Goal: Task Accomplishment & Management: Use online tool/utility

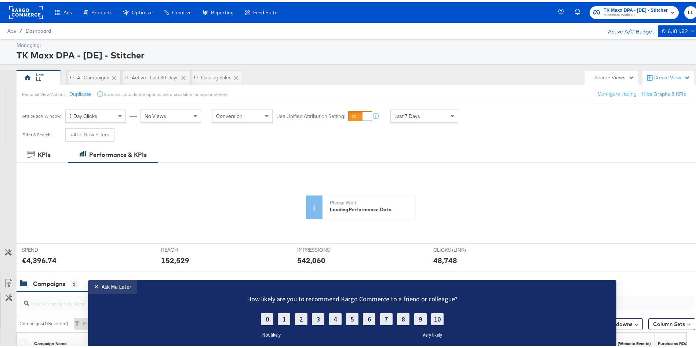
scroll to position [124, 0]
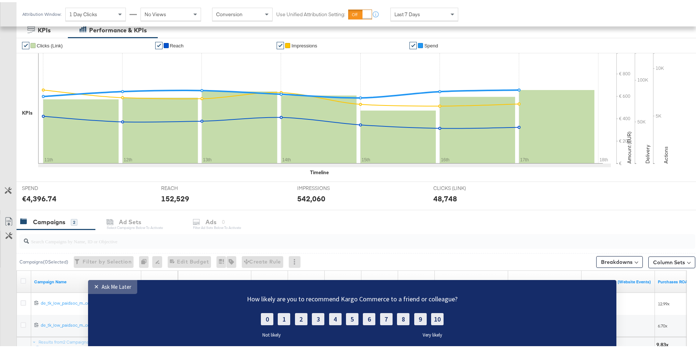
click at [115, 288] on div "Ask Me Later" at bounding box center [117, 286] width 30 height 7
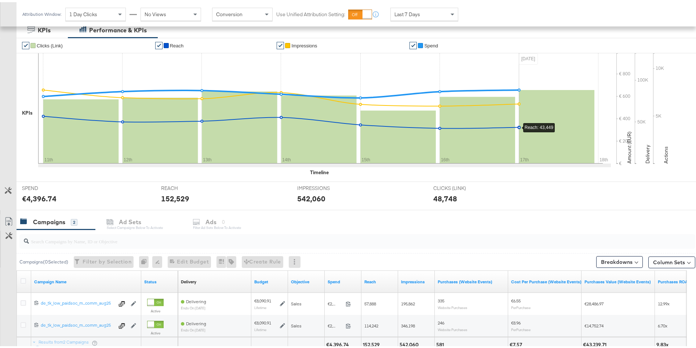
scroll to position [0, 0]
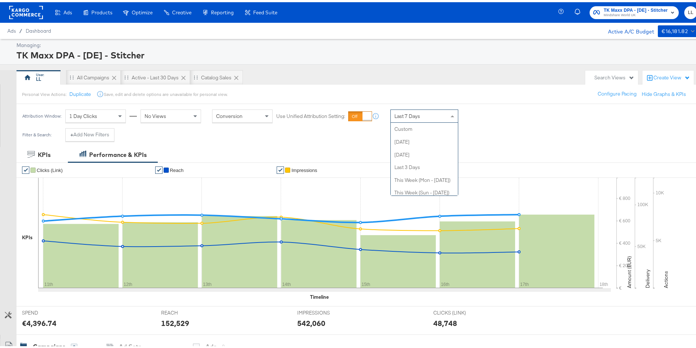
click at [425, 113] on div "Last 7 Days" at bounding box center [424, 114] width 67 height 12
click at [503, 115] on div "Aug 18th 2025" at bounding box center [497, 117] width 12 height 6
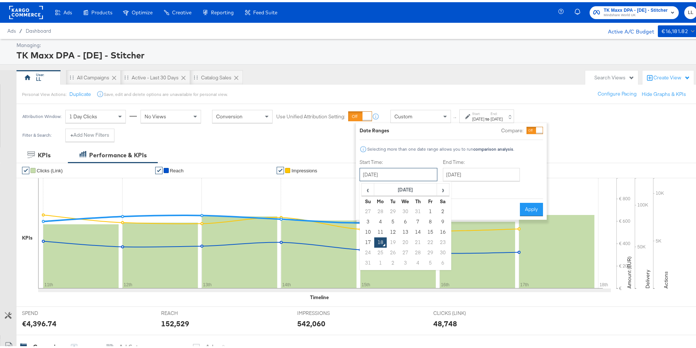
click at [393, 168] on input "August 18th 2025" at bounding box center [399, 172] width 78 height 13
click at [376, 229] on td "11" at bounding box center [380, 230] width 12 height 10
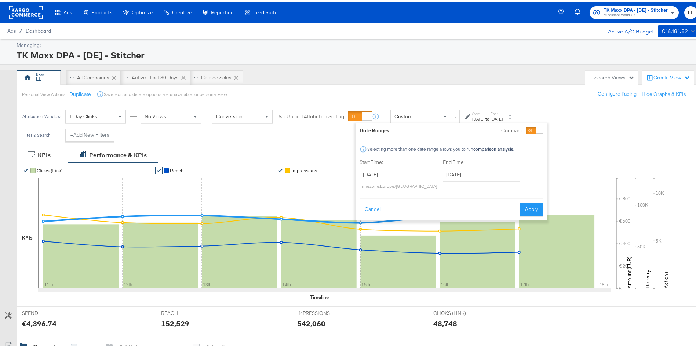
click at [397, 173] on input "August 11th 2025" at bounding box center [399, 172] width 78 height 13
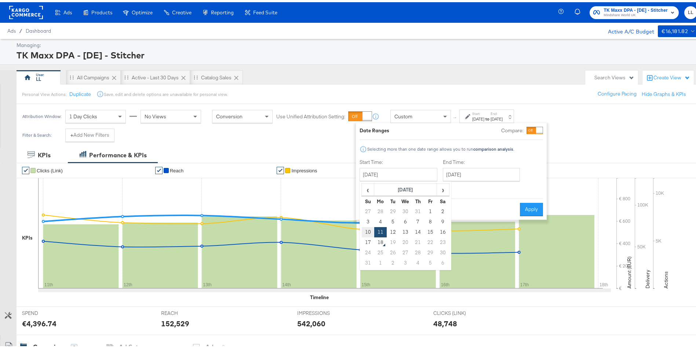
click at [366, 228] on td "10" at bounding box center [368, 230] width 12 height 10
type input "August 10th 2025"
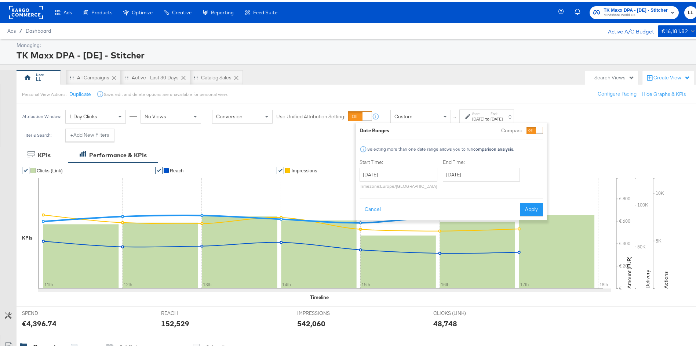
click at [462, 185] on div "End Time: August 18th 2025 ‹ August 2025 › Su Mo Tu We Th Fr Sa 27 28 29 30 31 …" at bounding box center [483, 172] width 80 height 33
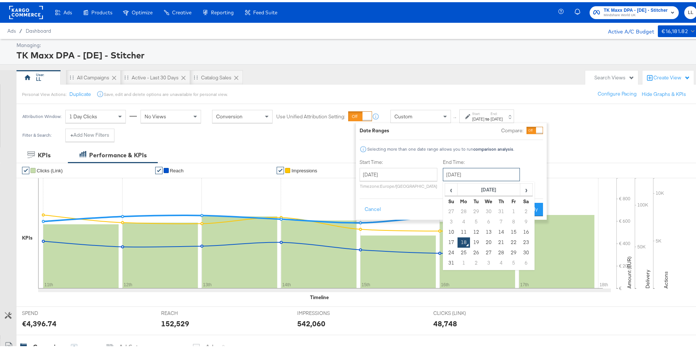
click at [472, 176] on input "August 18th 2025" at bounding box center [481, 172] width 77 height 13
click at [529, 227] on td "16" at bounding box center [526, 230] width 12 height 10
type input "August 16th 2025"
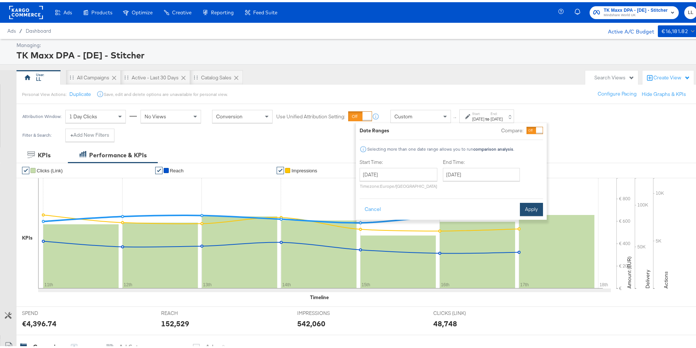
click at [536, 206] on button "Apply" at bounding box center [531, 206] width 23 height 13
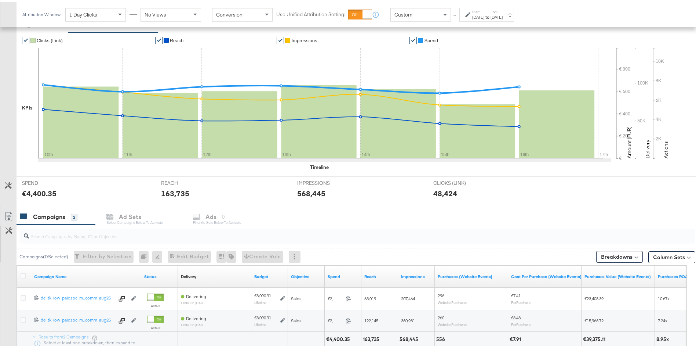
scroll to position [130, 0]
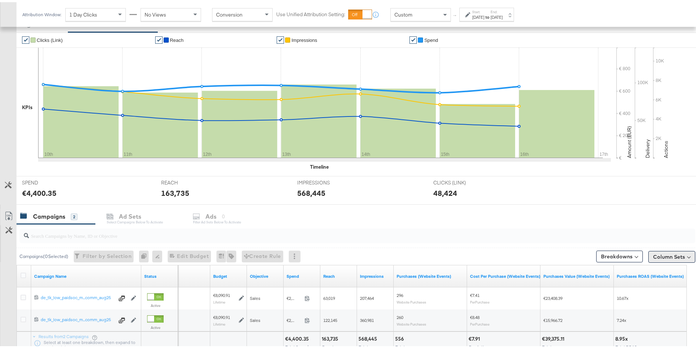
click at [667, 253] on button "Column Sets" at bounding box center [671, 254] width 47 height 12
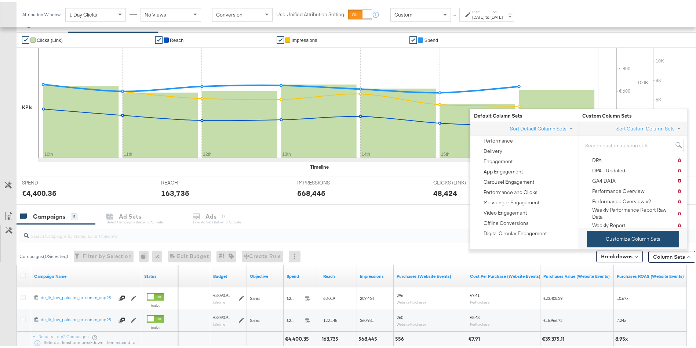
click at [631, 236] on button "Customize Column Sets" at bounding box center [633, 236] width 92 height 17
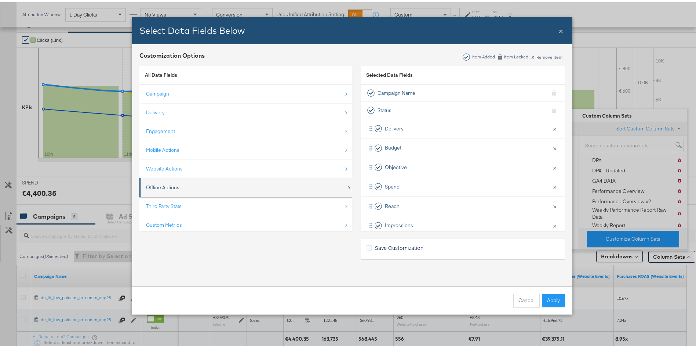
scroll to position [11, 0]
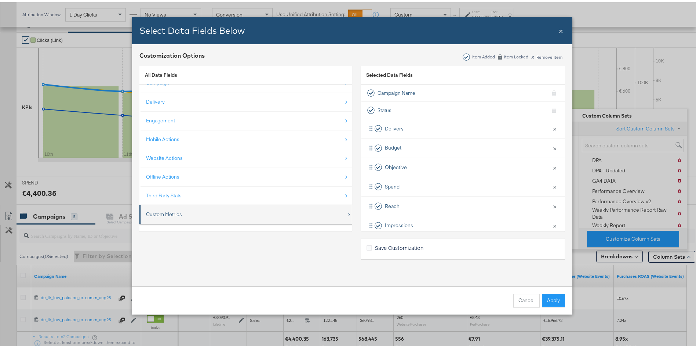
click at [172, 211] on div "Custom Metrics" at bounding box center [164, 211] width 36 height 7
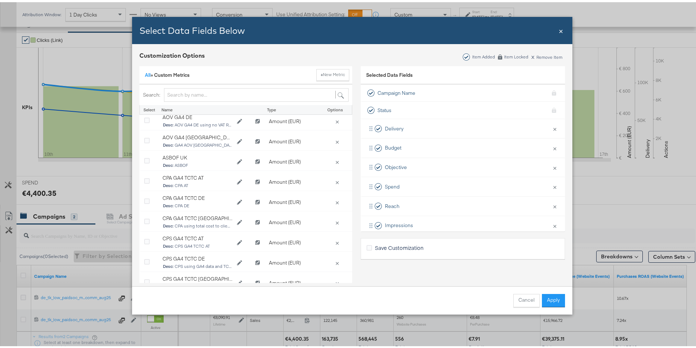
scroll to position [0, 0]
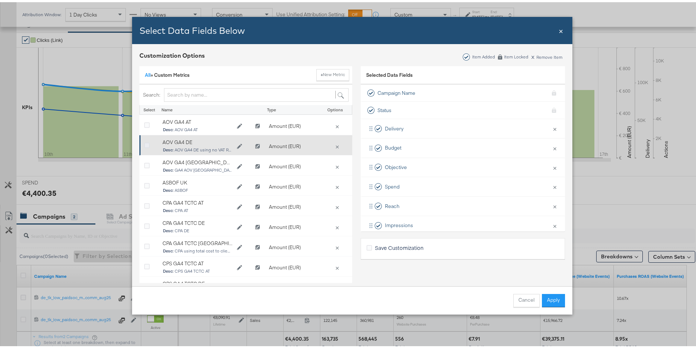
click at [144, 141] on icon "Bulk Add Locations Modal" at bounding box center [147, 144] width 6 height 6
click at [0, 0] on input "Bulk Add Locations Modal" at bounding box center [0, 0] width 0 height 0
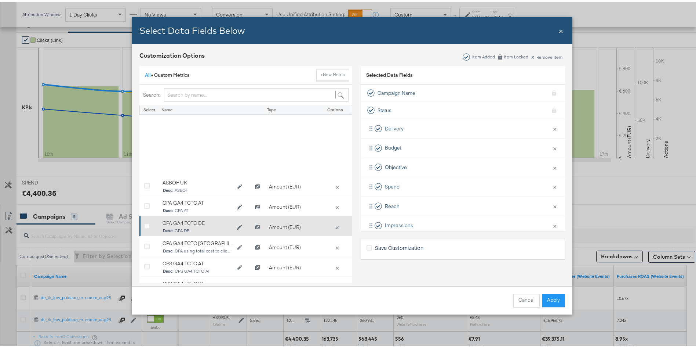
scroll to position [101, 0]
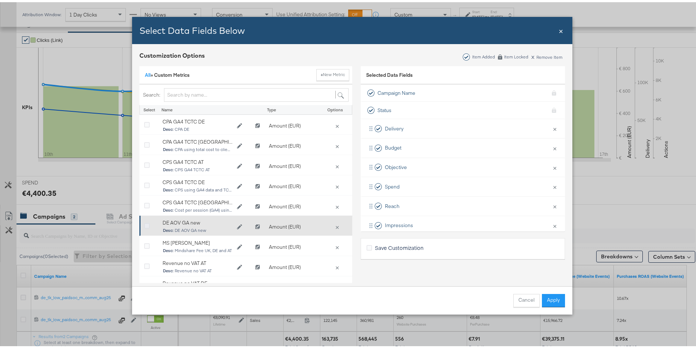
click at [144, 223] on icon "Bulk Add Locations Modal" at bounding box center [147, 224] width 6 height 6
click at [0, 0] on input "Bulk Add Locations Modal" at bounding box center [0, 0] width 0 height 0
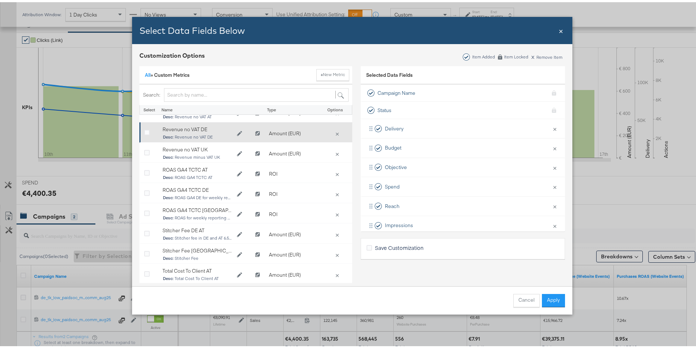
scroll to position [0, 0]
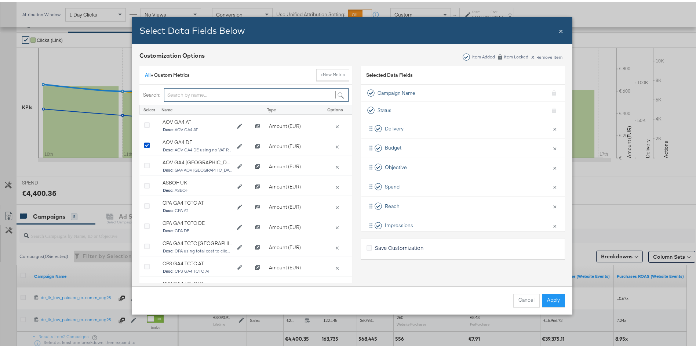
click at [180, 98] on input "Bulk Add Locations Modal" at bounding box center [256, 93] width 185 height 14
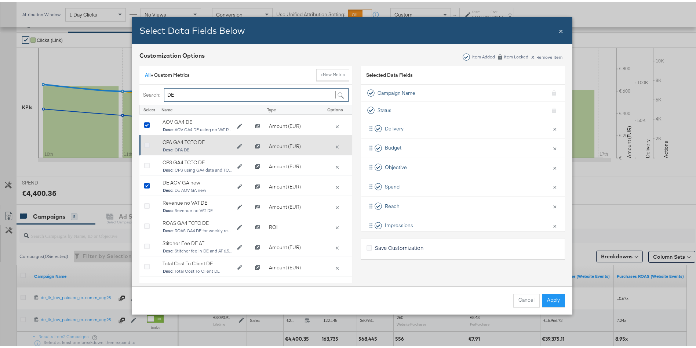
type input "DE"
click at [144, 144] on icon "Bulk Add Locations Modal" at bounding box center [147, 144] width 6 height 6
click at [0, 0] on input "Bulk Add Locations Modal" at bounding box center [0, 0] width 0 height 0
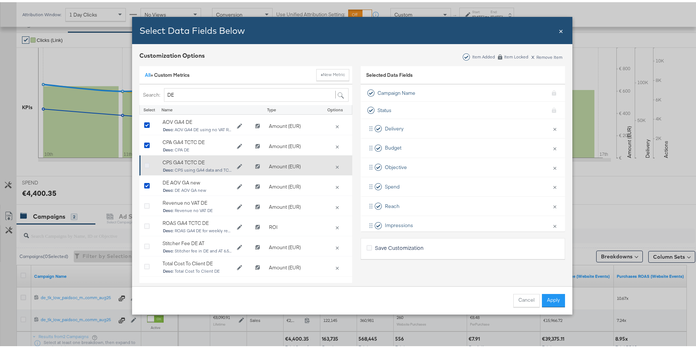
click at [144, 161] on icon "Bulk Add Locations Modal" at bounding box center [147, 164] width 6 height 6
click at [0, 0] on input "Bulk Add Locations Modal" at bounding box center [0, 0] width 0 height 0
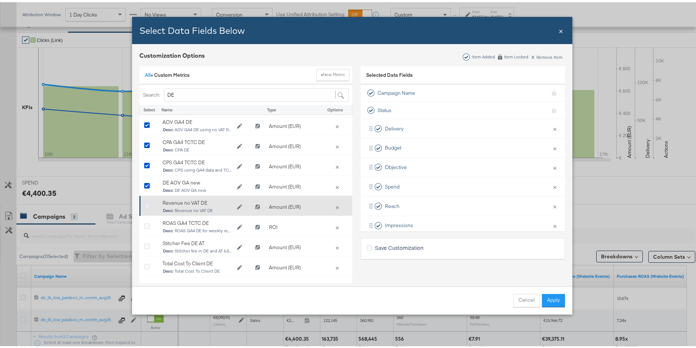
click at [144, 203] on icon "Bulk Add Locations Modal" at bounding box center [147, 204] width 6 height 6
click at [0, 0] on input "Bulk Add Locations Modal" at bounding box center [0, 0] width 0 height 0
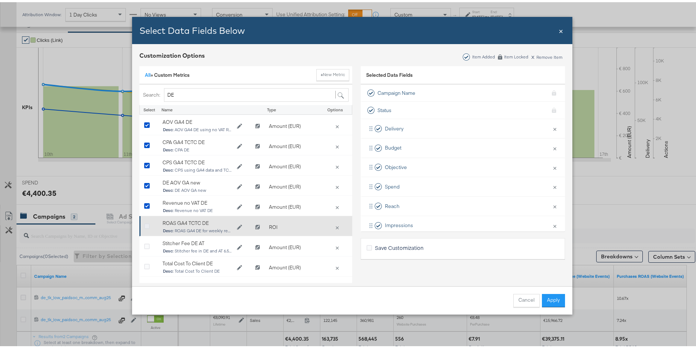
click at [144, 224] on icon "Bulk Add Locations Modal" at bounding box center [147, 224] width 6 height 6
click at [0, 0] on input "Bulk Add Locations Modal" at bounding box center [0, 0] width 0 height 0
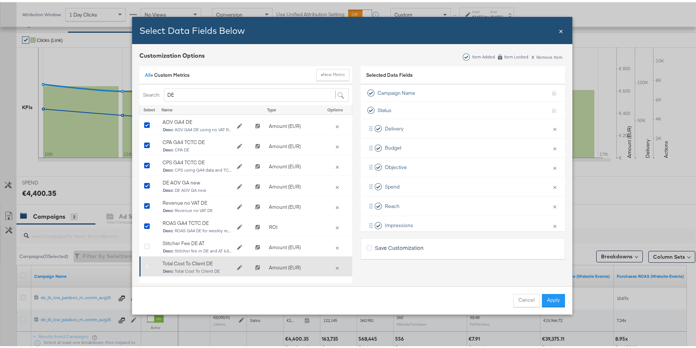
click at [144, 264] on icon "Bulk Add Locations Modal" at bounding box center [147, 265] width 6 height 6
click at [0, 0] on input "Bulk Add Locations Modal" at bounding box center [0, 0] width 0 height 0
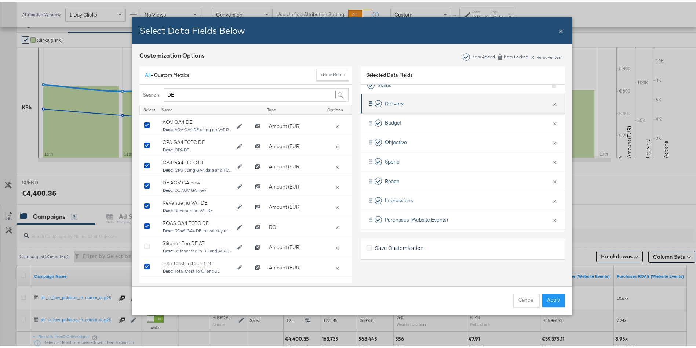
scroll to position [24, 0]
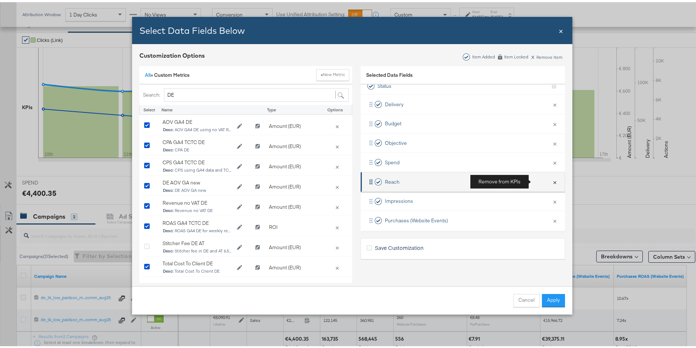
click at [550, 183] on button "×" at bounding box center [555, 179] width 10 height 15
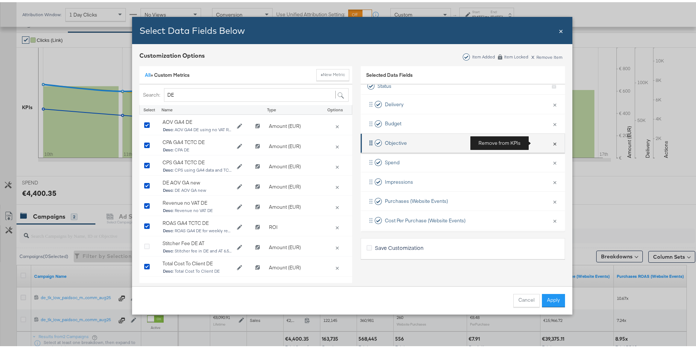
click at [550, 142] on button "×" at bounding box center [555, 140] width 10 height 15
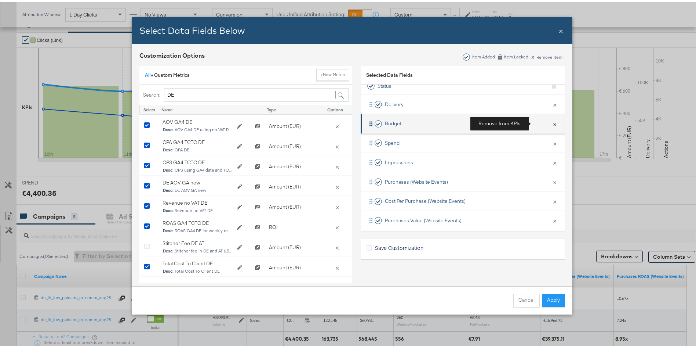
click at [550, 124] on button "×" at bounding box center [555, 121] width 10 height 15
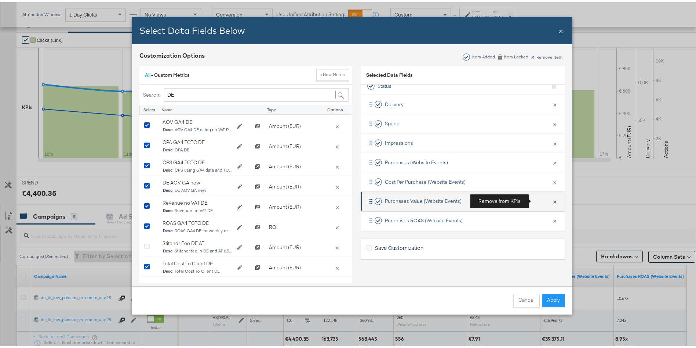
click at [550, 200] on button "×" at bounding box center [555, 198] width 10 height 15
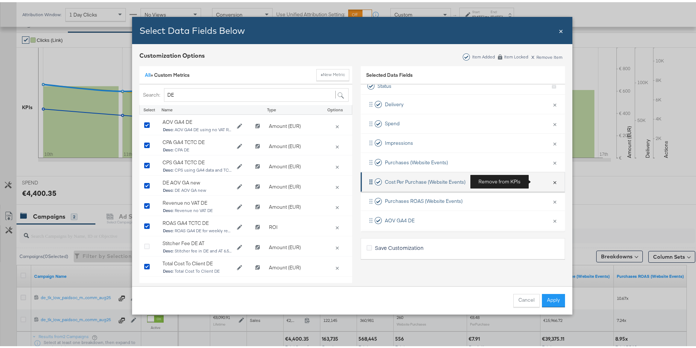
click at [550, 181] on button "×" at bounding box center [555, 179] width 10 height 15
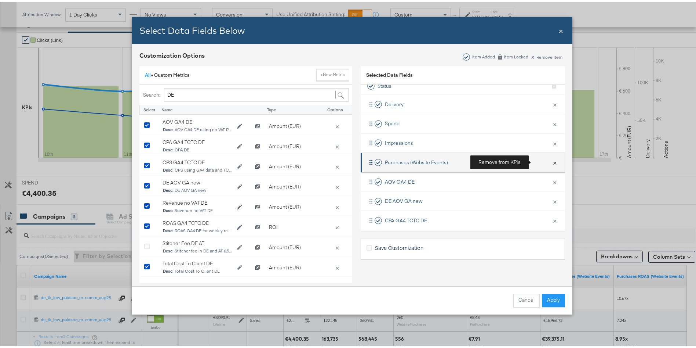
click at [550, 160] on button "×" at bounding box center [555, 159] width 10 height 15
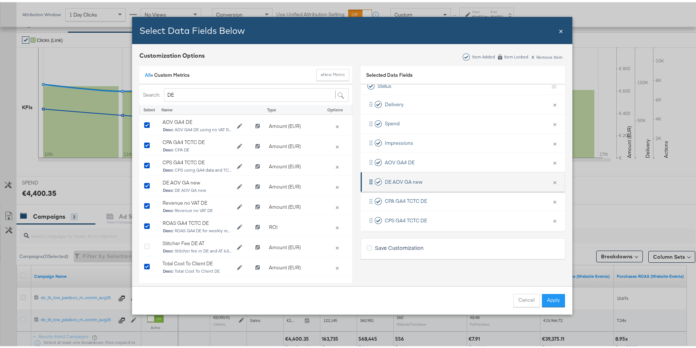
scroll to position [88, 0]
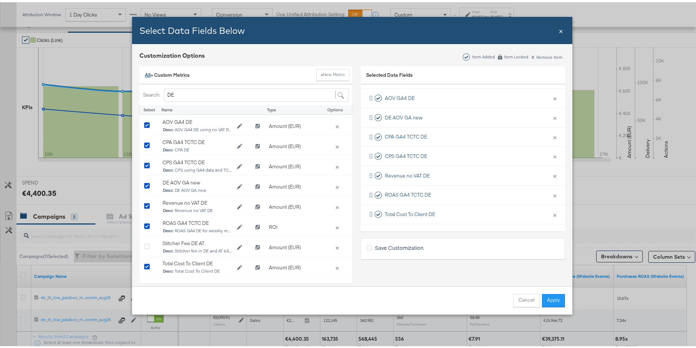
click at [145, 73] on link "All" at bounding box center [148, 72] width 6 height 7
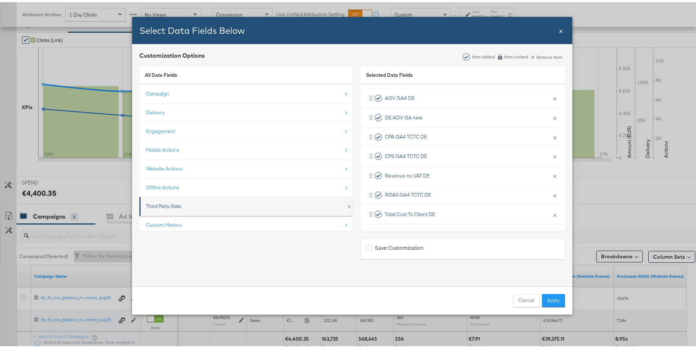
click at [172, 205] on div "Third Party Stats" at bounding box center [164, 203] width 36 height 7
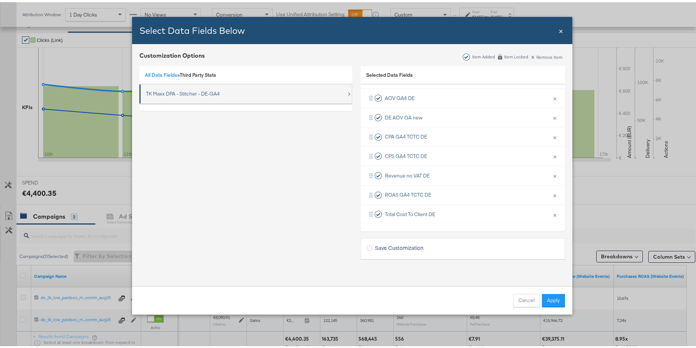
click at [182, 88] on div "TK Maxx DPA - Stitcher - DE-GA4" at bounding box center [183, 91] width 74 height 7
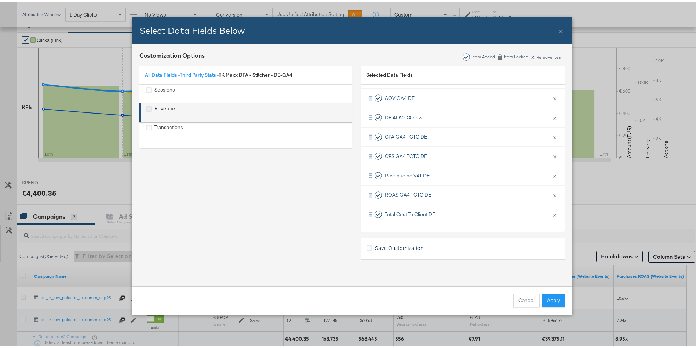
click at [146, 106] on icon "Revenue" at bounding box center [149, 107] width 6 height 6
click at [0, 0] on input "Revenue" at bounding box center [0, 0] width 0 height 0
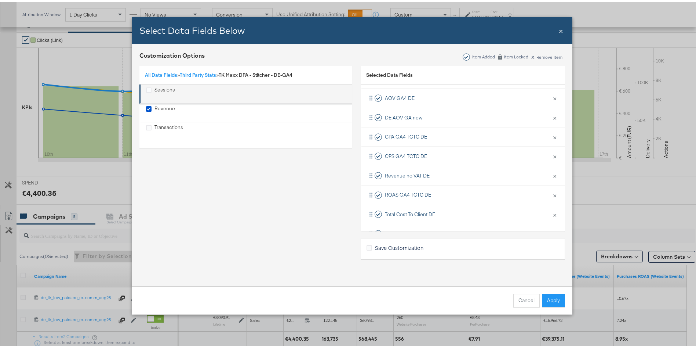
click at [146, 91] on div "Sessions" at bounding box center [149, 88] width 6 height 8
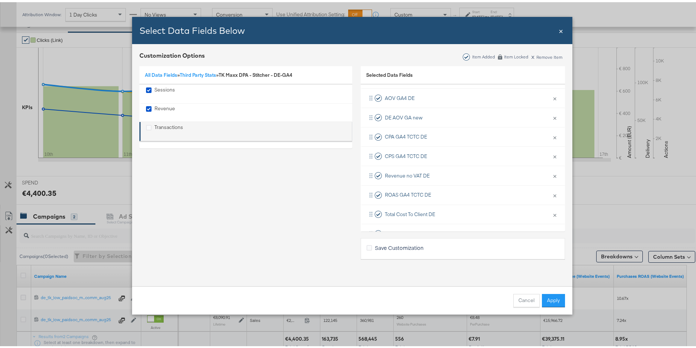
click at [146, 130] on div "Transactions" at bounding box center [149, 128] width 6 height 15
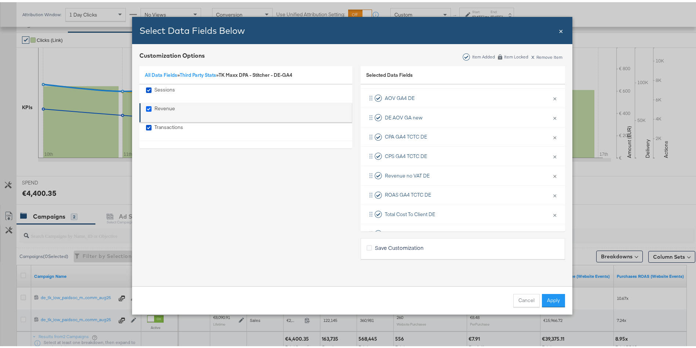
click at [146, 109] on icon "Revenue" at bounding box center [149, 107] width 6 height 6
click at [0, 0] on input "Revenue" at bounding box center [0, 0] width 0 height 0
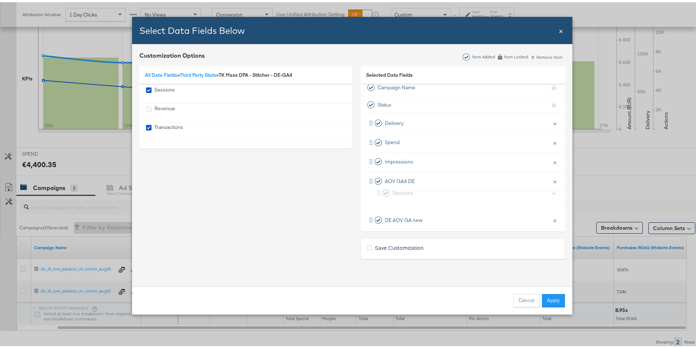
scroll to position [6, 0]
drag, startPoint x: 365, startPoint y: 192, endPoint x: 375, endPoint y: 171, distance: 23.0
click at [375, 171] on div "Delivery × Remove from KPIs Spend × Remove from KPIs Impressions × Remove from …" at bounding box center [463, 227] width 204 height 232
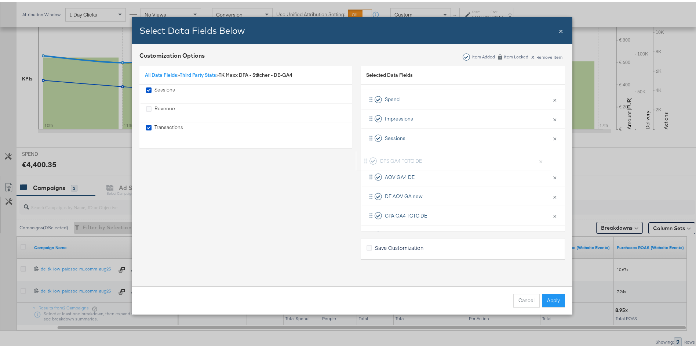
drag, startPoint x: 364, startPoint y: 213, endPoint x: 363, endPoint y: 149, distance: 64.6
click at [363, 149] on div "Delivery × Remove from KPIs Spend × Remove from KPIs Impressions × Remove from …" at bounding box center [463, 184] width 204 height 232
drag, startPoint x: 367, startPoint y: 212, endPoint x: 369, endPoint y: 174, distance: 37.5
click at [369, 174] on div "Delivery × Remove from KPIs Spend × Remove from KPIs Impressions × Remove from …" at bounding box center [463, 185] width 204 height 232
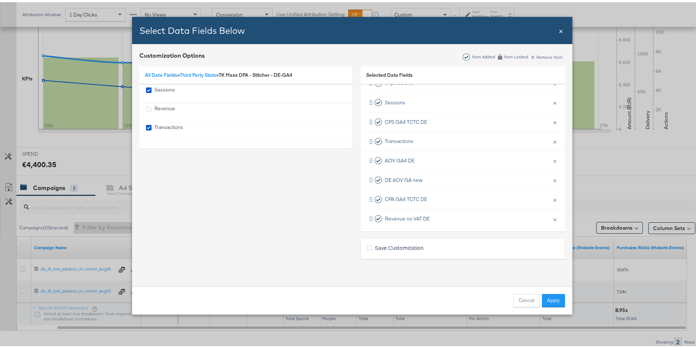
scroll to position [84, 0]
drag, startPoint x: 366, startPoint y: 197, endPoint x: 366, endPoint y: 152, distance: 44.4
click at [366, 152] on div "Delivery × Remove from KPIs Spend × Remove from KPIs Impressions × Remove from …" at bounding box center [463, 148] width 204 height 232
drag, startPoint x: 368, startPoint y: 213, endPoint x: 371, endPoint y: 106, distance: 107.2
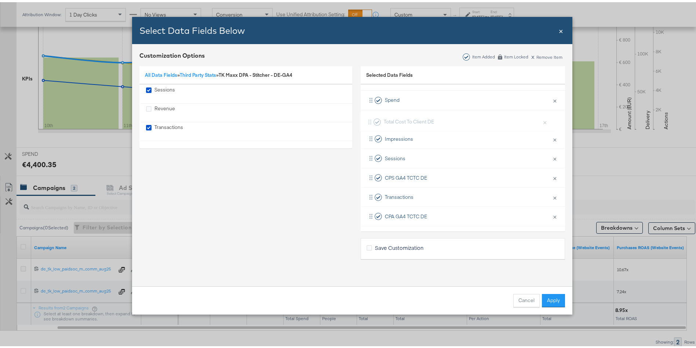
click at [371, 106] on div "Delivery × Remove from KPIs Spend × Remove from KPIs Impressions × Remove from …" at bounding box center [463, 185] width 204 height 232
click at [548, 297] on button "Apply" at bounding box center [553, 297] width 23 height 13
